Goal: Navigation & Orientation: Find specific page/section

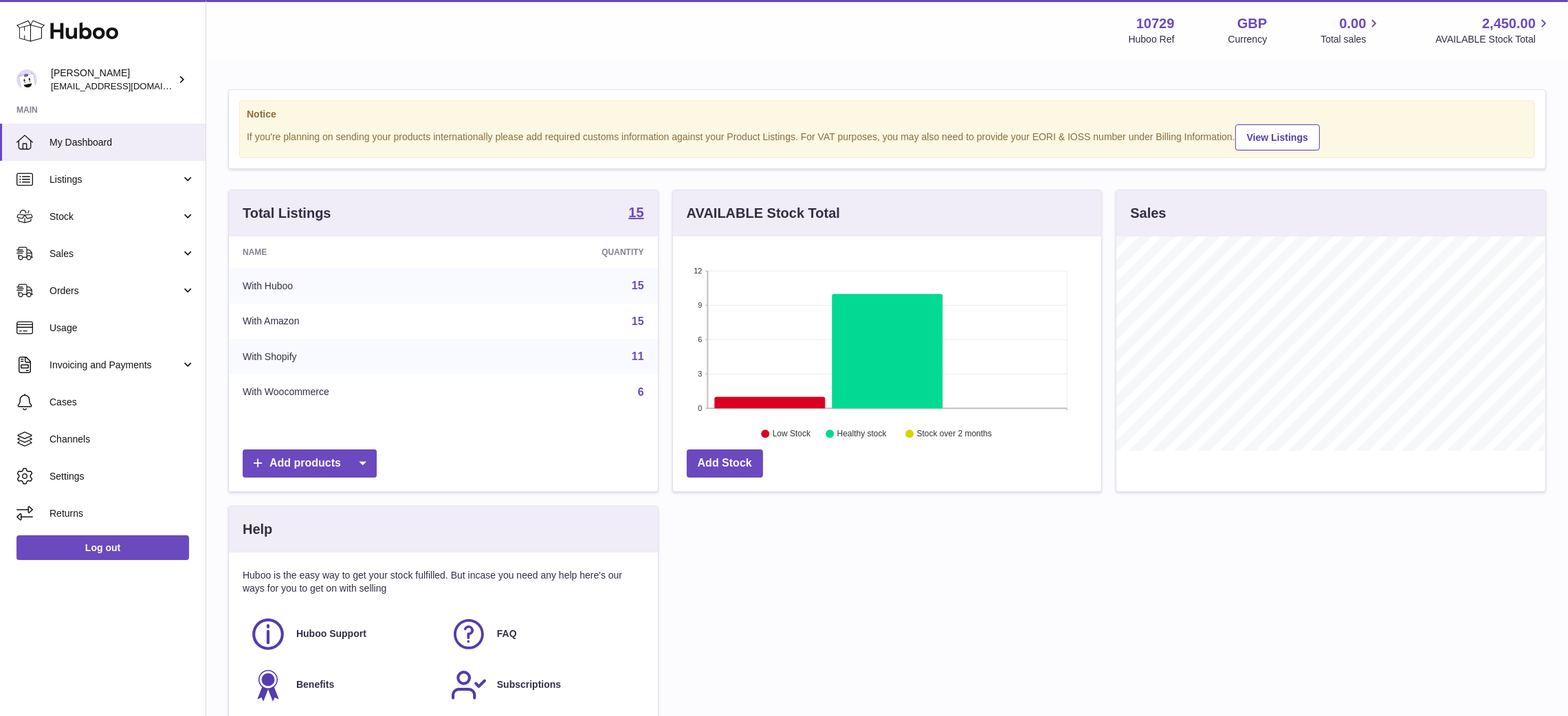
scroll to position [214, 429]
click at [122, 181] on span "Listings" at bounding box center [115, 180] width 131 height 13
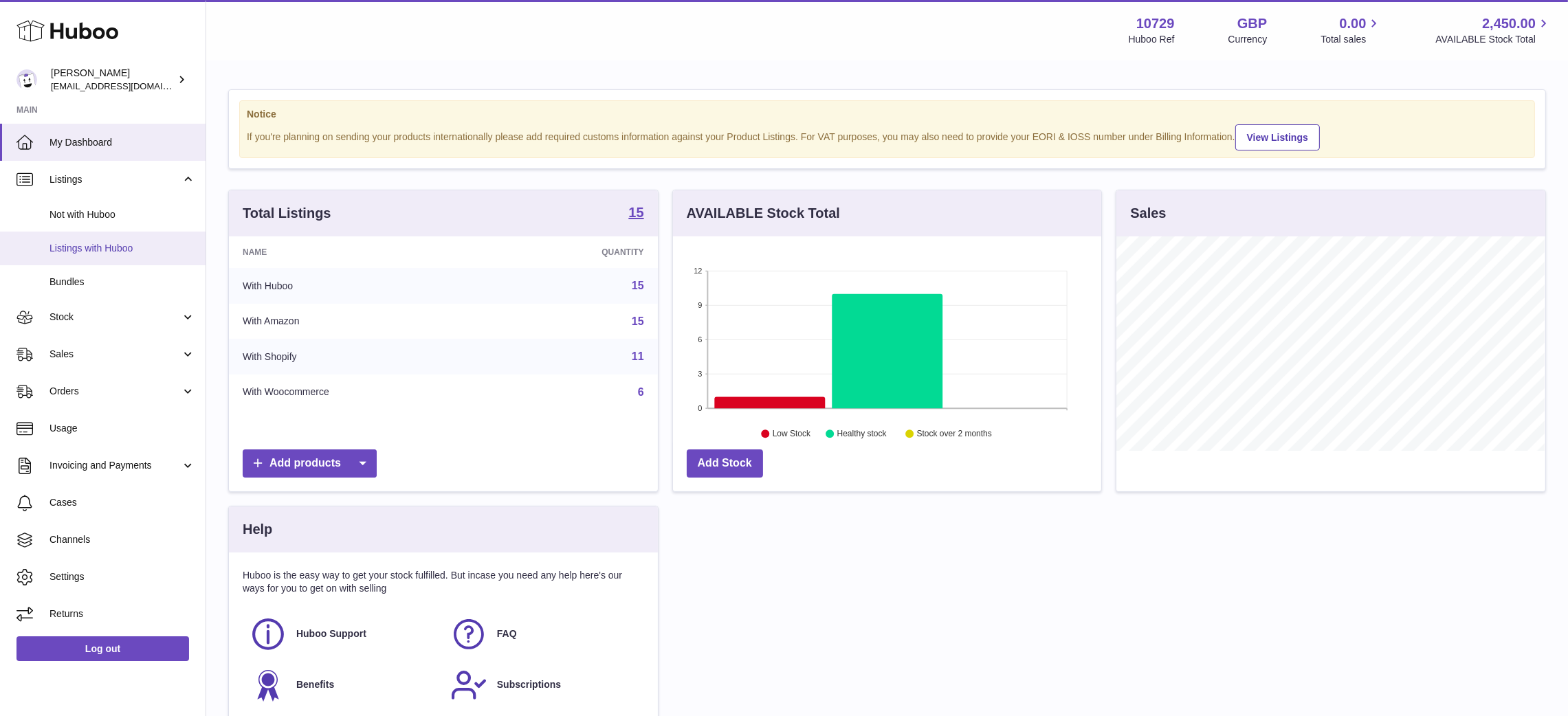
click at [105, 252] on span "Listings with Huboo" at bounding box center [122, 249] width 146 height 13
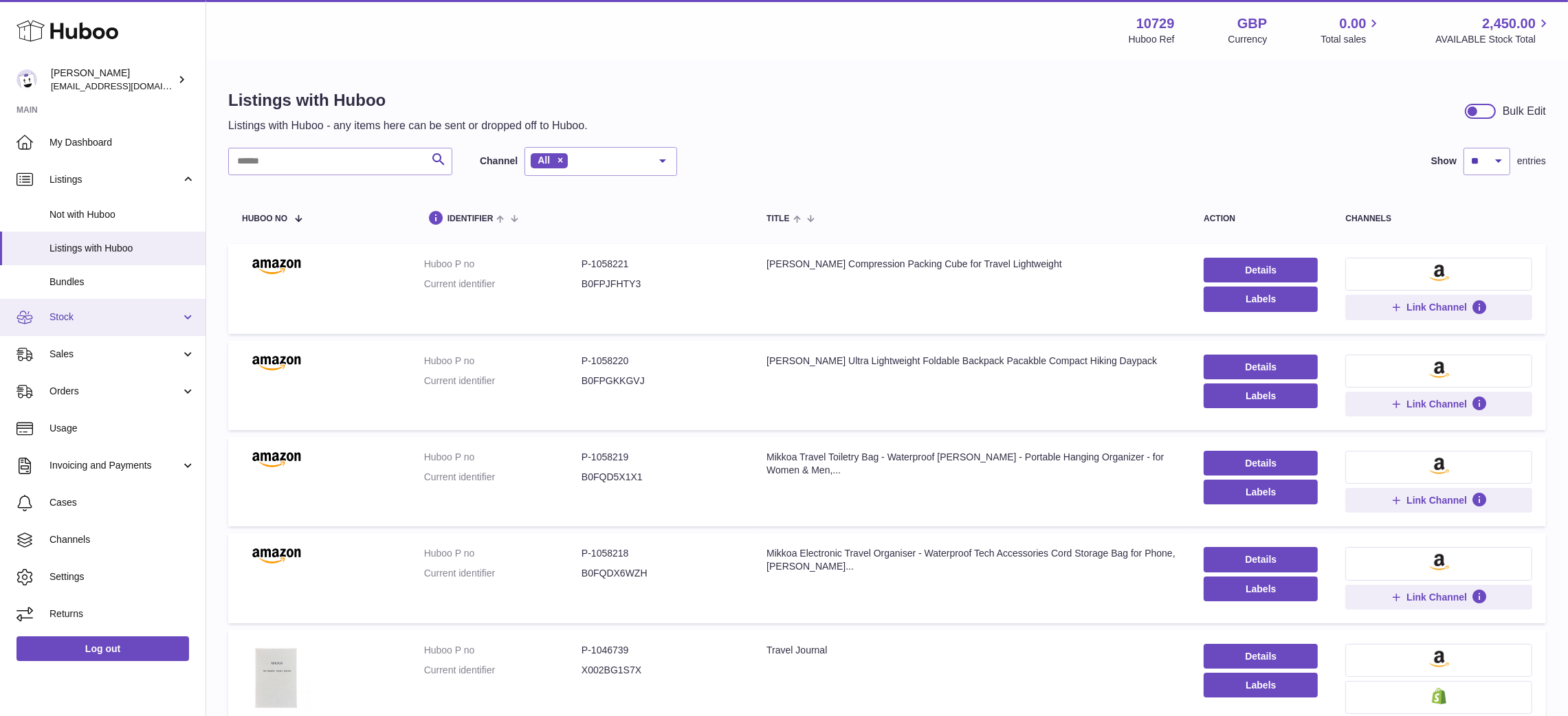
click at [115, 325] on link "Stock" at bounding box center [102, 318] width 206 height 38
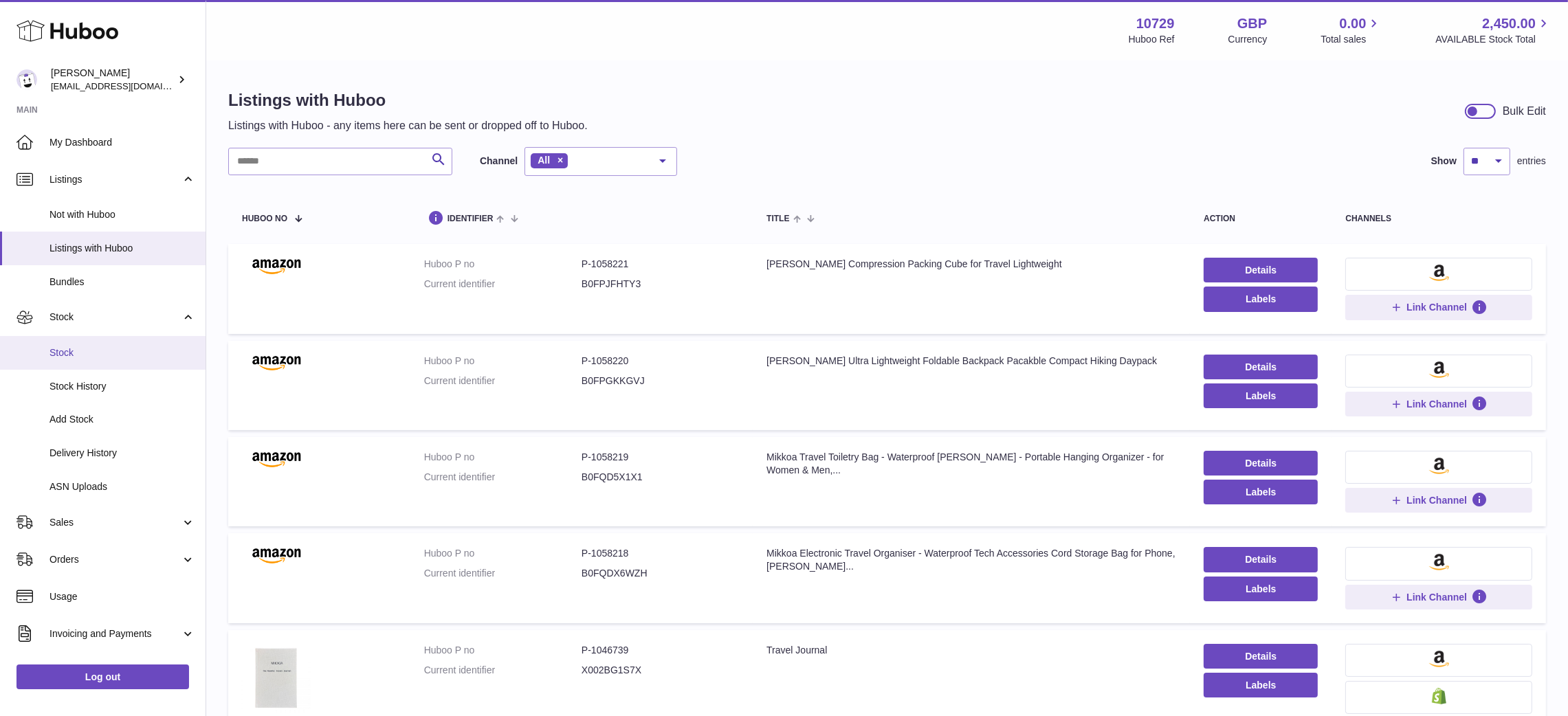
click at [102, 358] on span "Stock" at bounding box center [122, 353] width 146 height 13
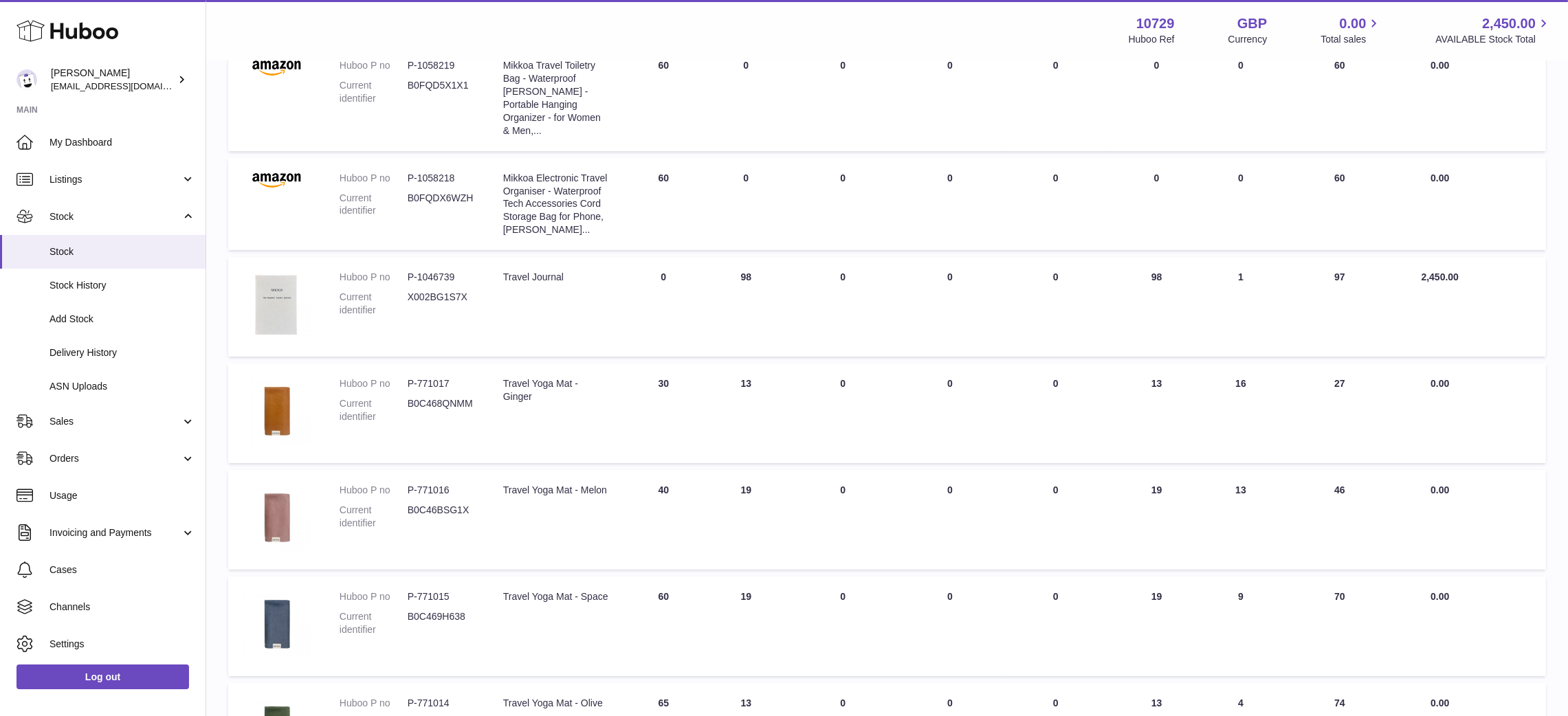
scroll to position [702, 0]
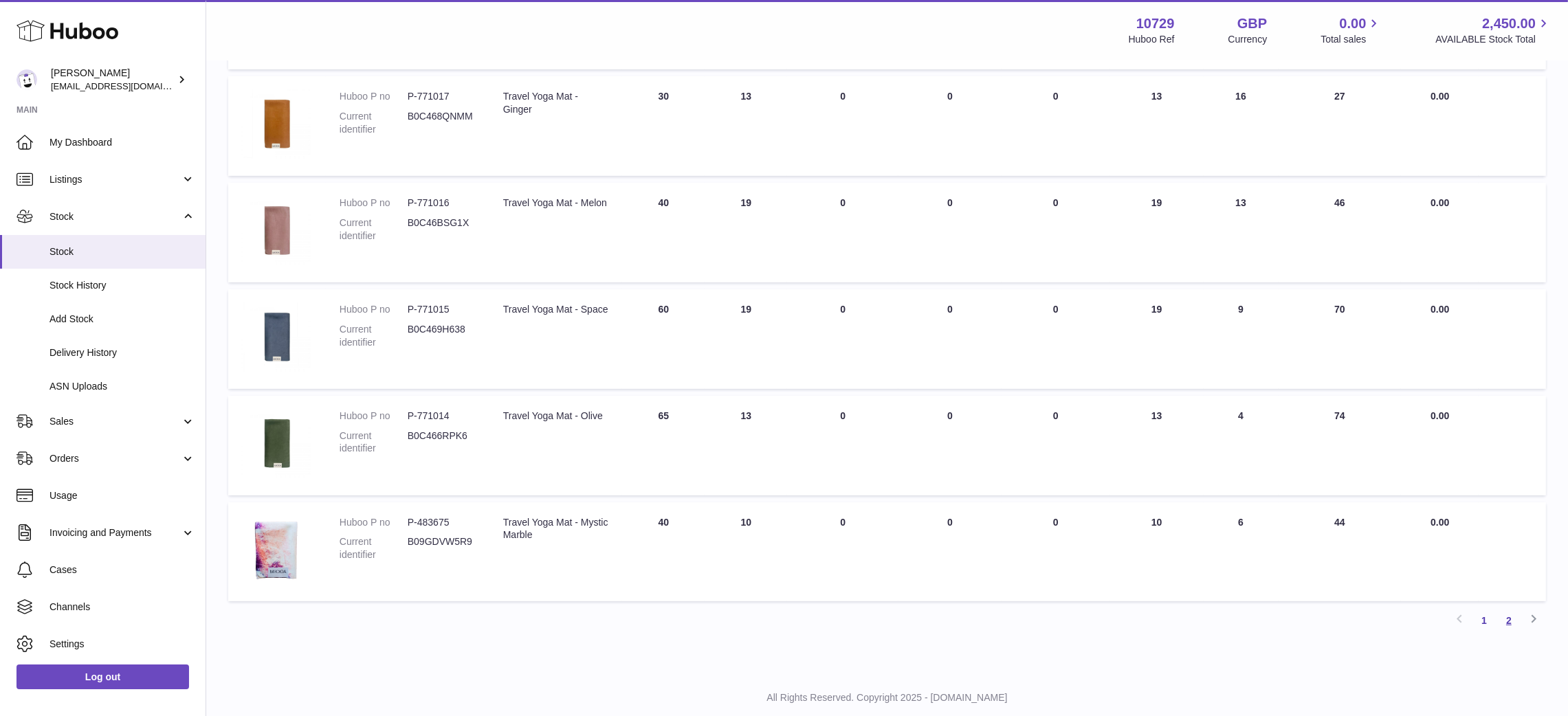
click at [1509, 622] on link "2" at bounding box center [1509, 620] width 24 height 24
